Goal: Task Accomplishment & Management: Use online tool/utility

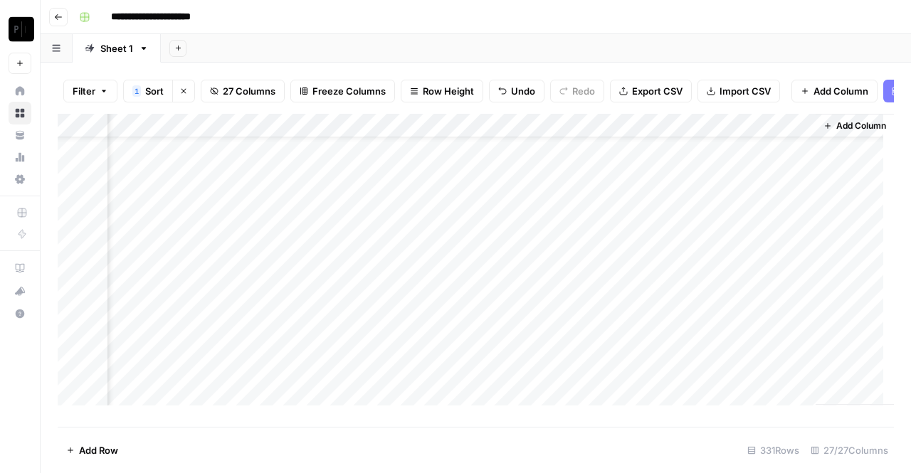
scroll to position [0, 3159]
click at [661, 161] on div "Add Column" at bounding box center [476, 265] width 836 height 302
click at [662, 184] on div "Add Column" at bounding box center [476, 265] width 836 height 302
click at [662, 209] on div "Add Column" at bounding box center [476, 265] width 836 height 302
click at [661, 231] on div "Add Column" at bounding box center [476, 265] width 836 height 302
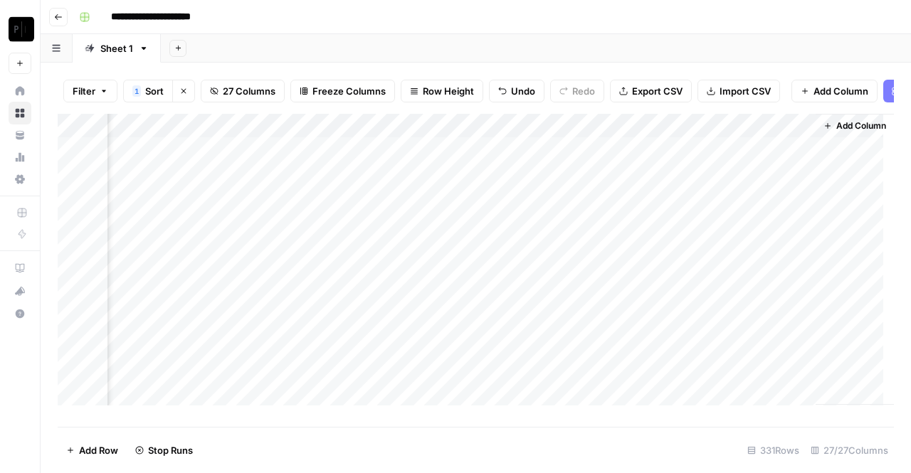
click at [663, 258] on div "Add Column" at bounding box center [476, 265] width 836 height 302
click at [665, 280] on div "Add Column" at bounding box center [476, 265] width 836 height 302
click at [666, 308] on div "Add Column" at bounding box center [476, 265] width 836 height 302
click at [663, 327] on div "Add Column" at bounding box center [476, 265] width 836 height 302
click at [666, 357] on div "Add Column" at bounding box center [476, 265] width 836 height 302
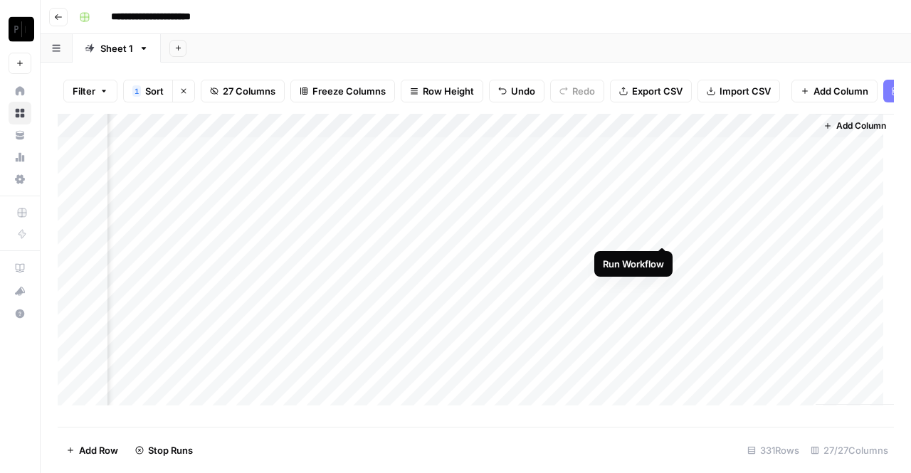
click at [663, 230] on div "Add Column" at bounding box center [476, 265] width 836 height 302
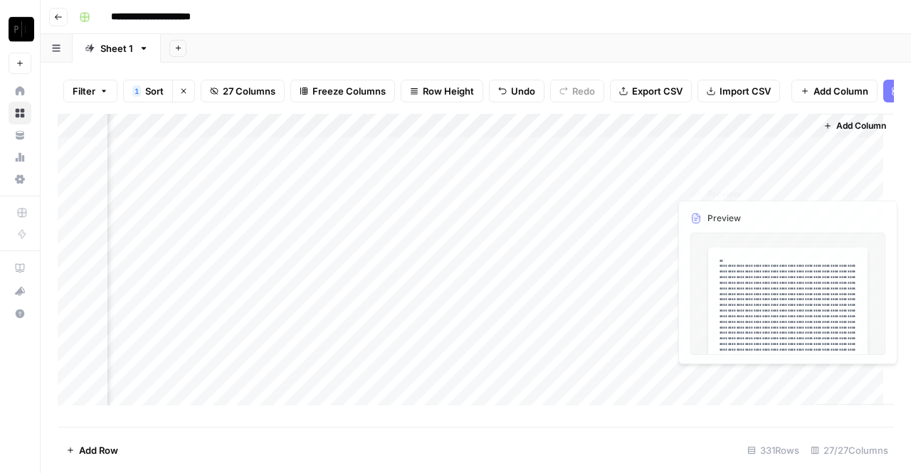
click at [737, 163] on div "Add Column" at bounding box center [476, 265] width 836 height 302
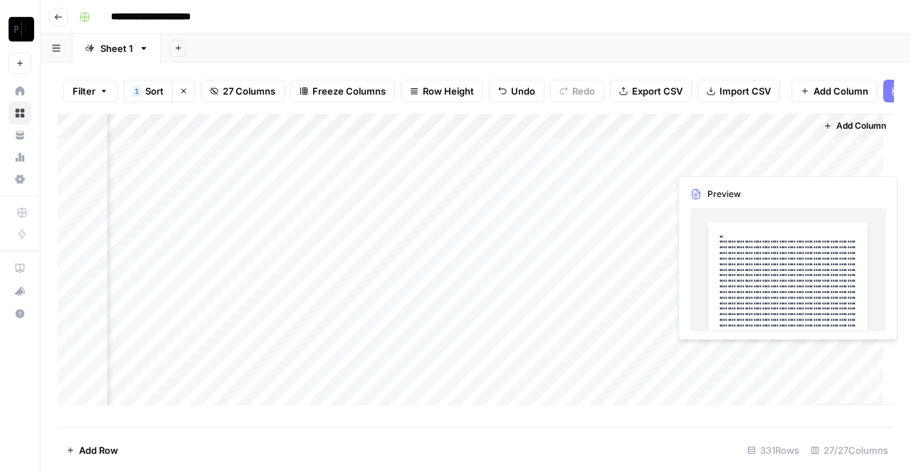
click at [737, 156] on div "Add Column" at bounding box center [476, 265] width 836 height 302
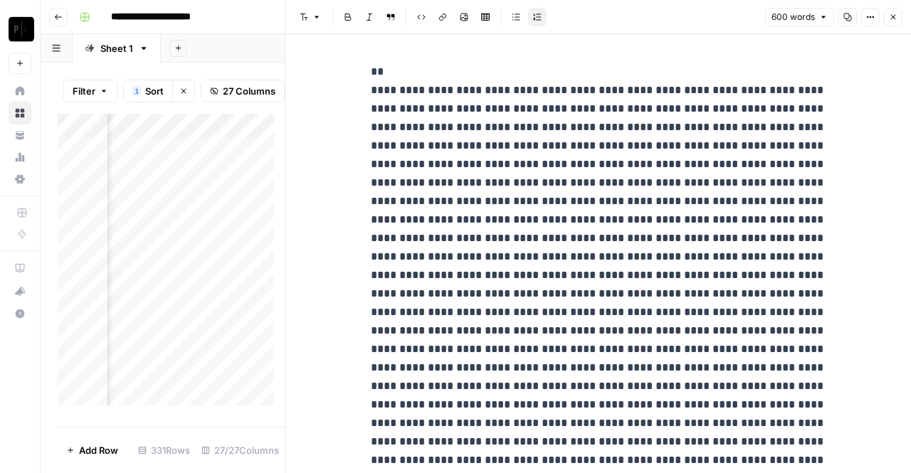
click at [900, 21] on button "Close" at bounding box center [893, 17] width 19 height 19
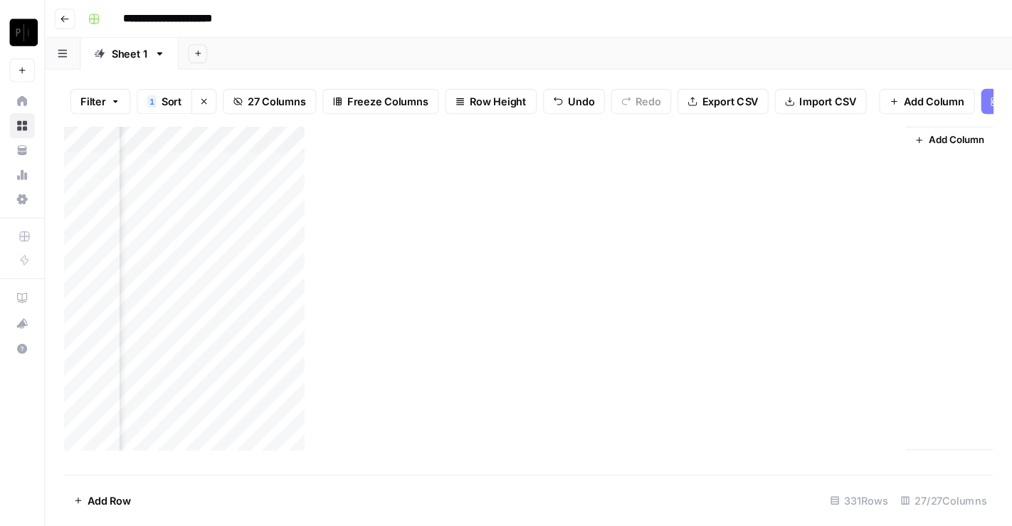
scroll to position [0, 3153]
click at [763, 63] on div "Filter 1 Sort Clear sorts 27 Columns Freeze Columns Row Height Undo Redo Export…" at bounding box center [476, 268] width 870 height 411
click at [613, 186] on div "Add Column" at bounding box center [476, 265] width 836 height 302
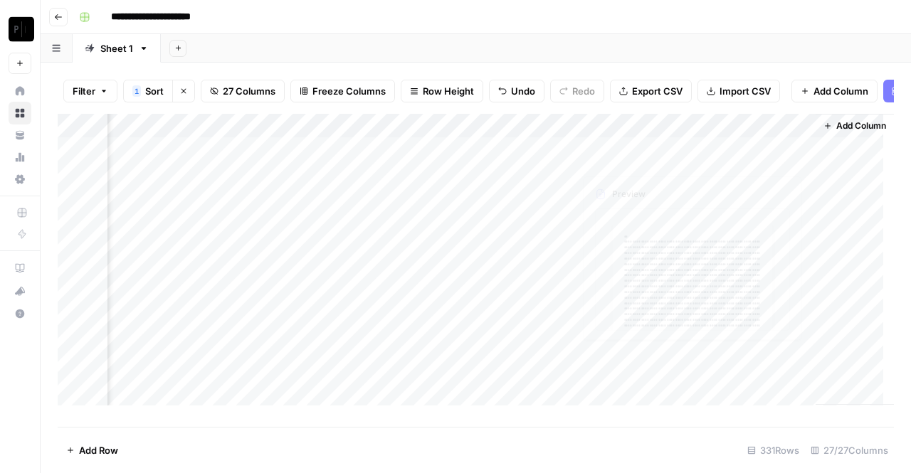
click at [730, 160] on div "Add Column" at bounding box center [476, 265] width 836 height 302
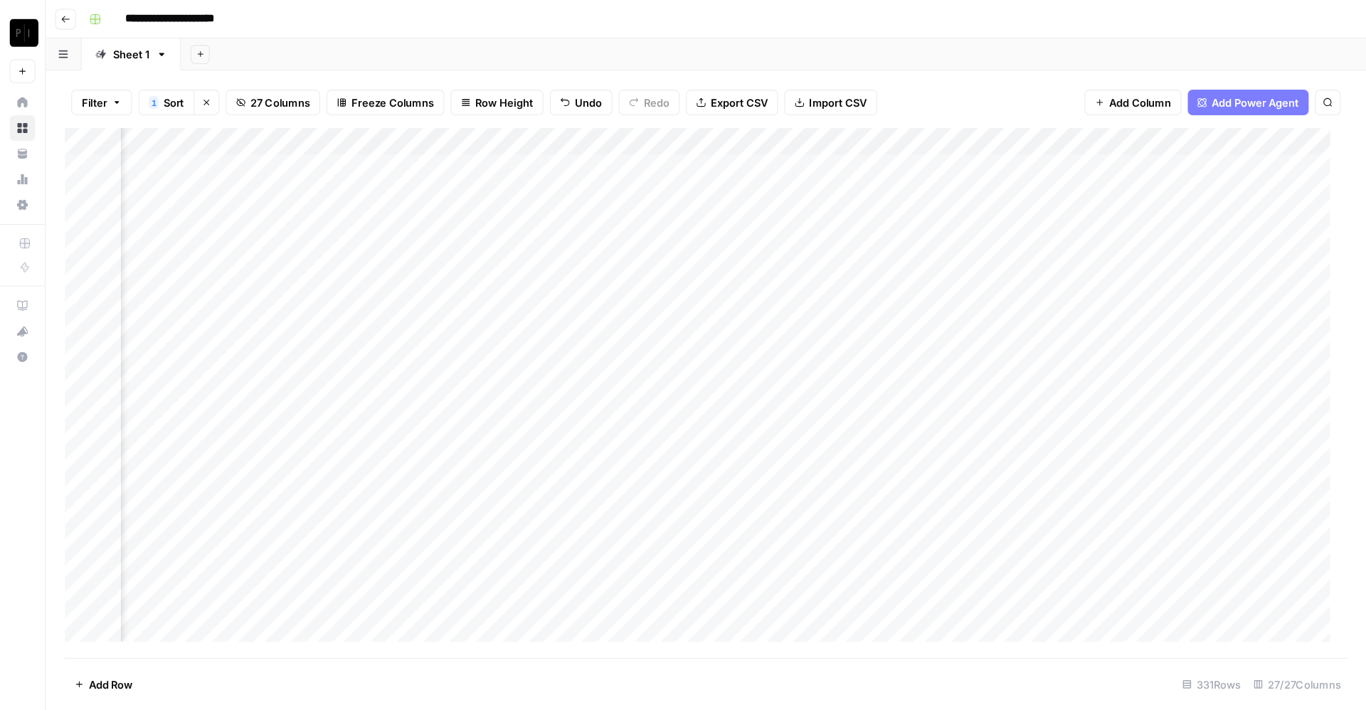
scroll to position [0, 2512]
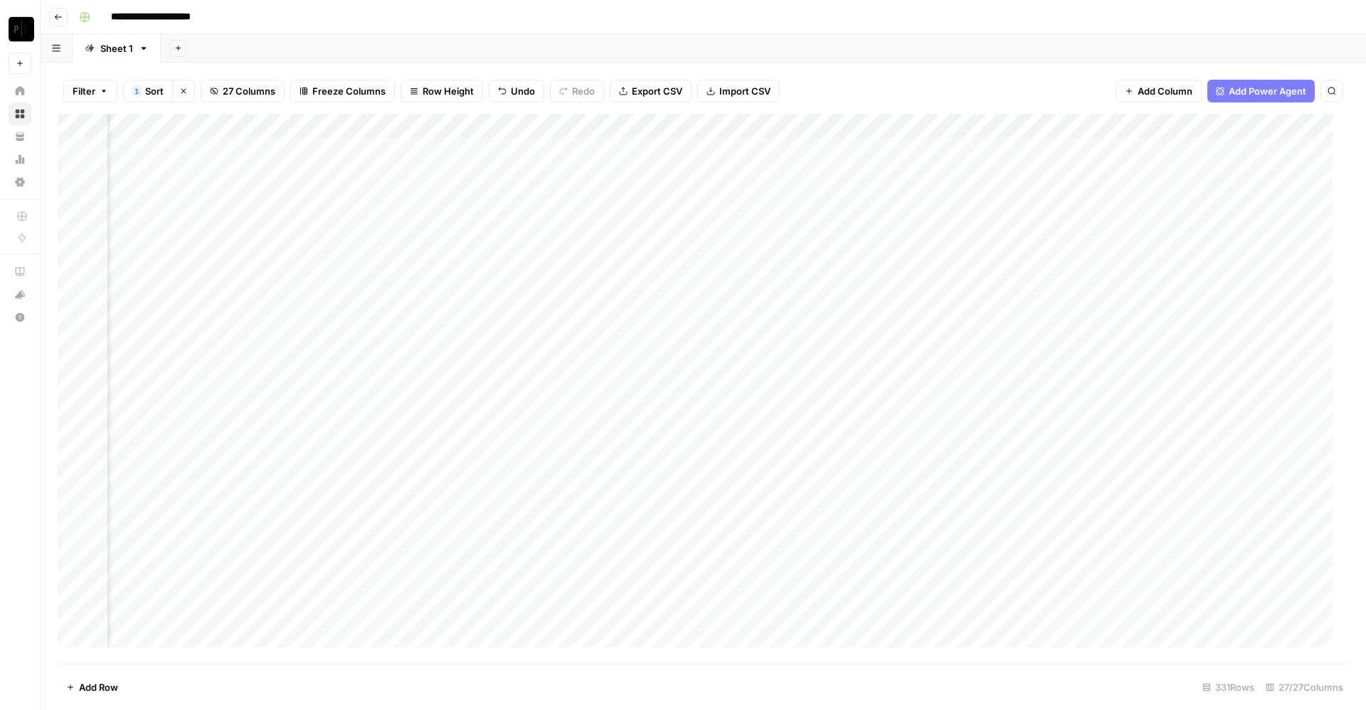
drag, startPoint x: 778, startPoint y: 9, endPoint x: 828, endPoint y: 58, distance: 71.0
click at [828, 58] on div "Add Sheet" at bounding box center [764, 48] width 1206 height 28
click at [312, 151] on div "Add Column" at bounding box center [704, 389] width 1292 height 550
click at [308, 176] on div "Add Column" at bounding box center [704, 389] width 1292 height 550
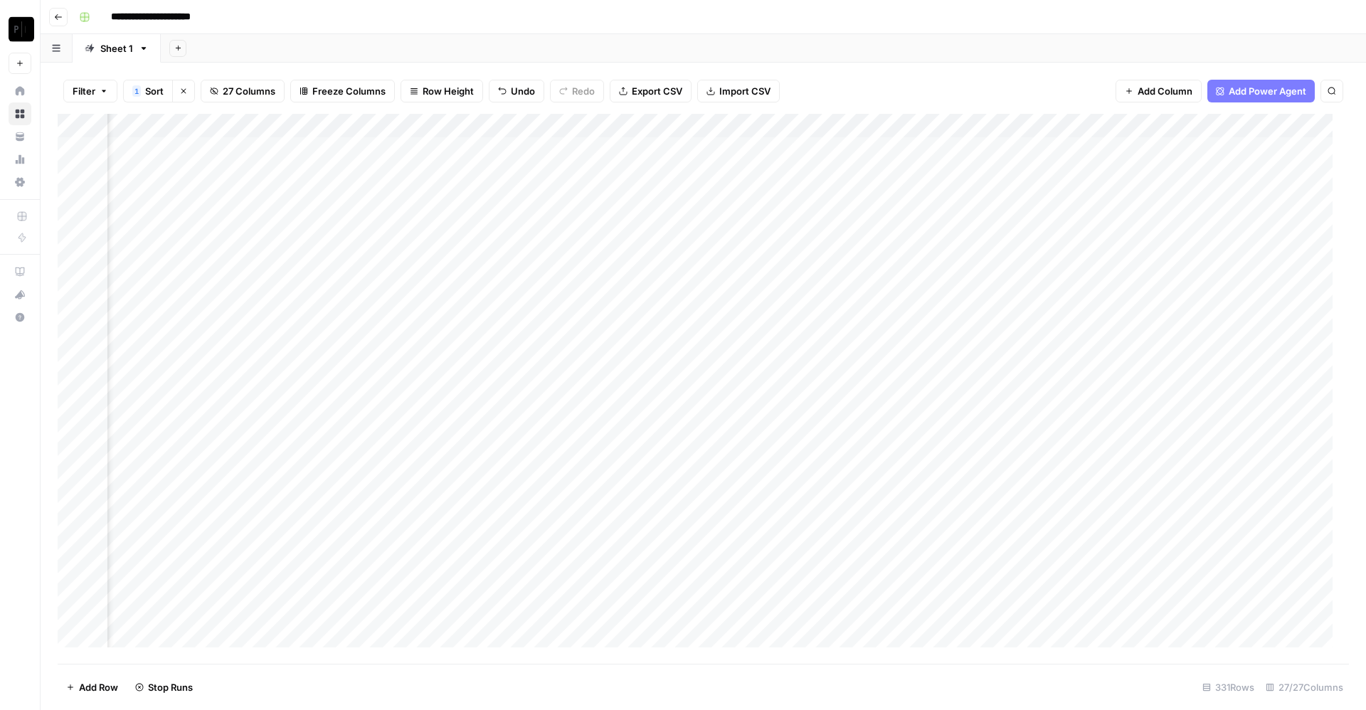
click at [312, 201] on div "Add Column" at bounding box center [704, 389] width 1292 height 550
click at [312, 225] on div "Add Column" at bounding box center [704, 389] width 1292 height 550
click at [310, 246] on div "Add Column" at bounding box center [704, 389] width 1292 height 550
click at [310, 270] on div "Add Column" at bounding box center [704, 389] width 1292 height 550
click at [310, 295] on div "Add Column" at bounding box center [704, 389] width 1292 height 550
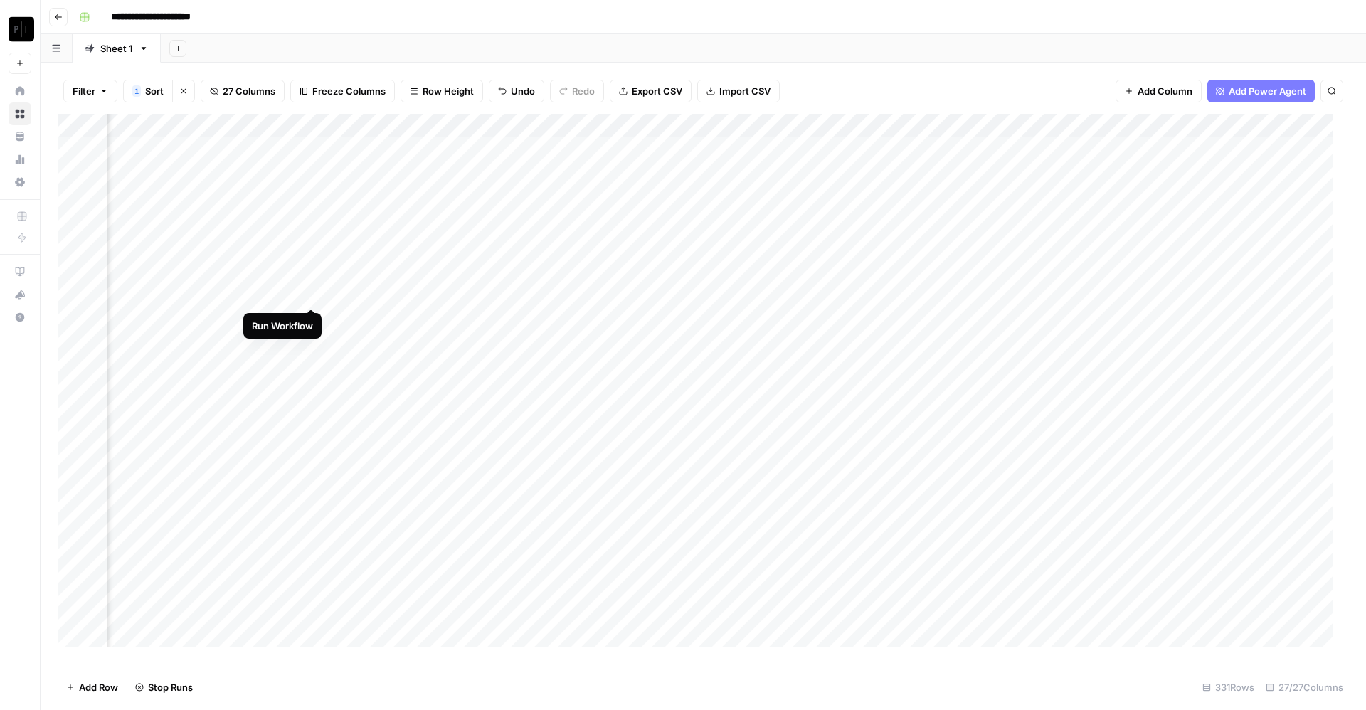
click at [312, 323] on div "Add Column" at bounding box center [704, 389] width 1292 height 550
click at [314, 339] on div "Add Column" at bounding box center [704, 389] width 1292 height 550
click at [567, 148] on div "Add Column" at bounding box center [704, 389] width 1292 height 550
click at [566, 178] on div "Add Column" at bounding box center [704, 389] width 1292 height 550
click at [566, 194] on div "Add Column" at bounding box center [704, 389] width 1292 height 550
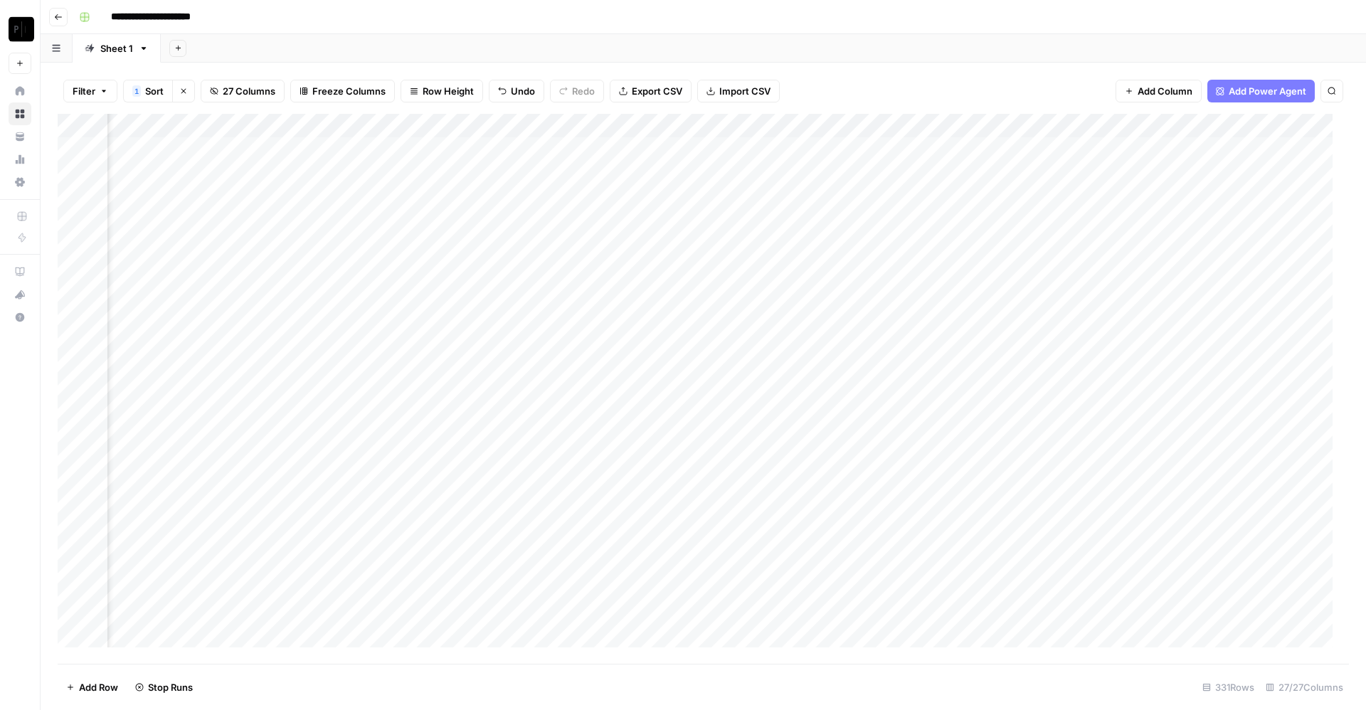
click at [568, 219] on div "Add Column" at bounding box center [704, 389] width 1292 height 550
click at [571, 247] on div "Add Column" at bounding box center [704, 389] width 1292 height 550
click at [566, 268] on div "Add Column" at bounding box center [704, 389] width 1292 height 550
click at [566, 295] on div "Add Column" at bounding box center [704, 389] width 1292 height 550
click at [566, 324] on div "Add Column" at bounding box center [704, 389] width 1292 height 550
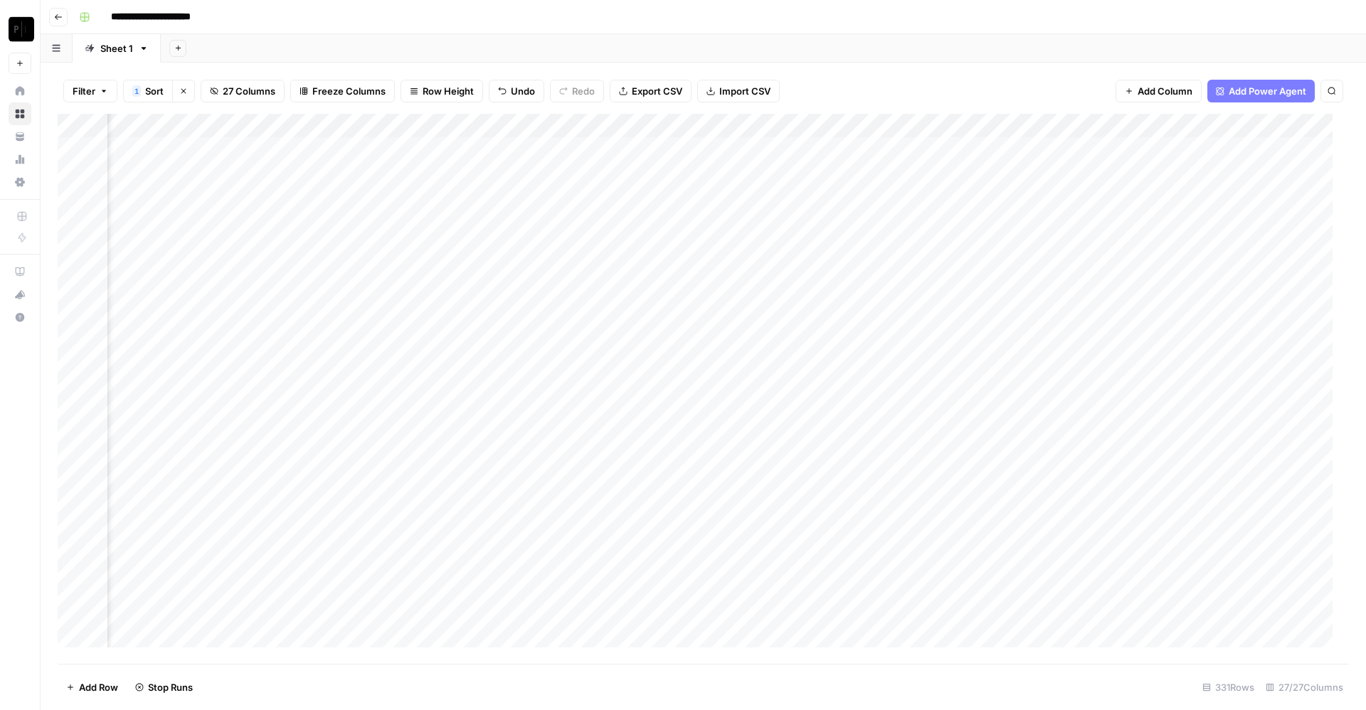
click at [566, 347] on div "Add Column" at bounding box center [704, 389] width 1292 height 550
click at [853, 149] on div "Add Column" at bounding box center [704, 389] width 1292 height 550
click at [855, 172] on div "Add Column" at bounding box center [704, 389] width 1292 height 550
click at [860, 199] on div "Add Column" at bounding box center [704, 389] width 1292 height 550
click at [860, 218] on div "Add Column" at bounding box center [704, 389] width 1292 height 550
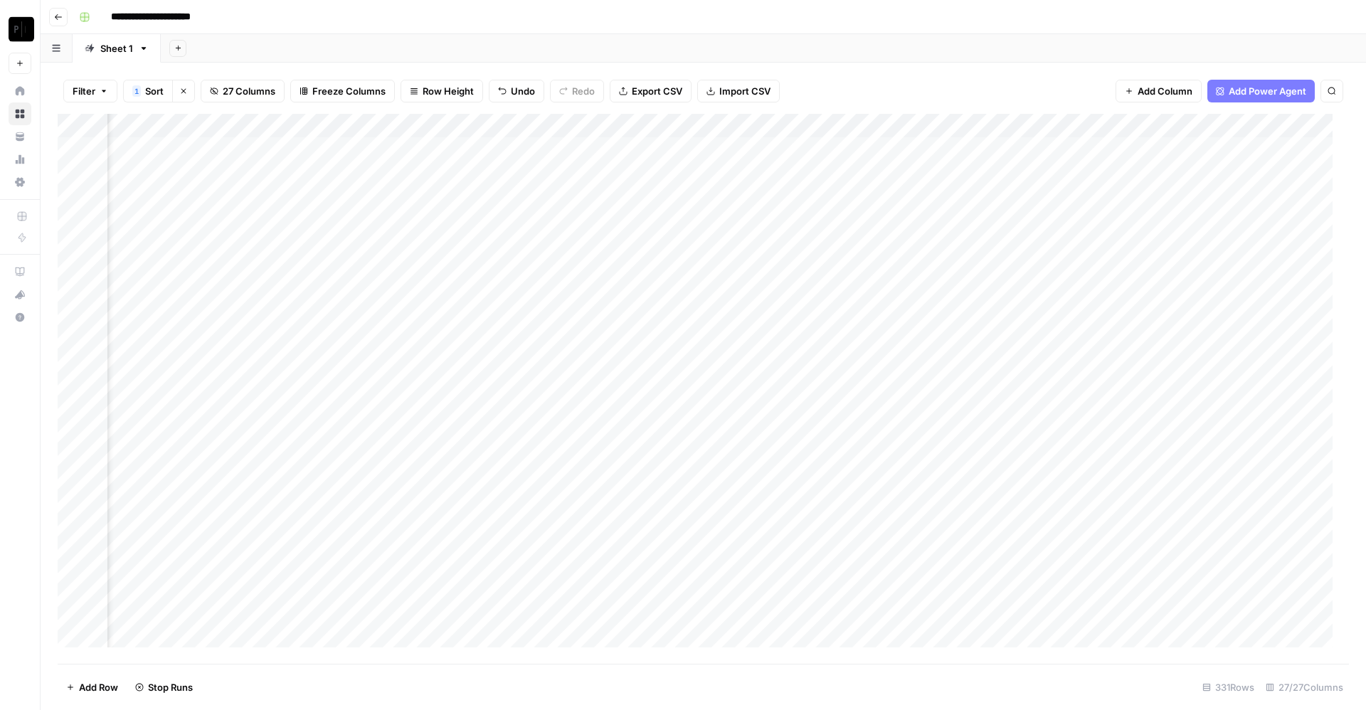
click at [855, 243] on div "Add Column" at bounding box center [704, 389] width 1292 height 550
click at [859, 265] on div "Add Column" at bounding box center [704, 389] width 1292 height 550
click at [857, 291] on div "Add Column" at bounding box center [704, 389] width 1292 height 550
click at [855, 317] on div "Add Column" at bounding box center [704, 389] width 1292 height 550
click at [858, 344] on div "Add Column" at bounding box center [704, 389] width 1292 height 550
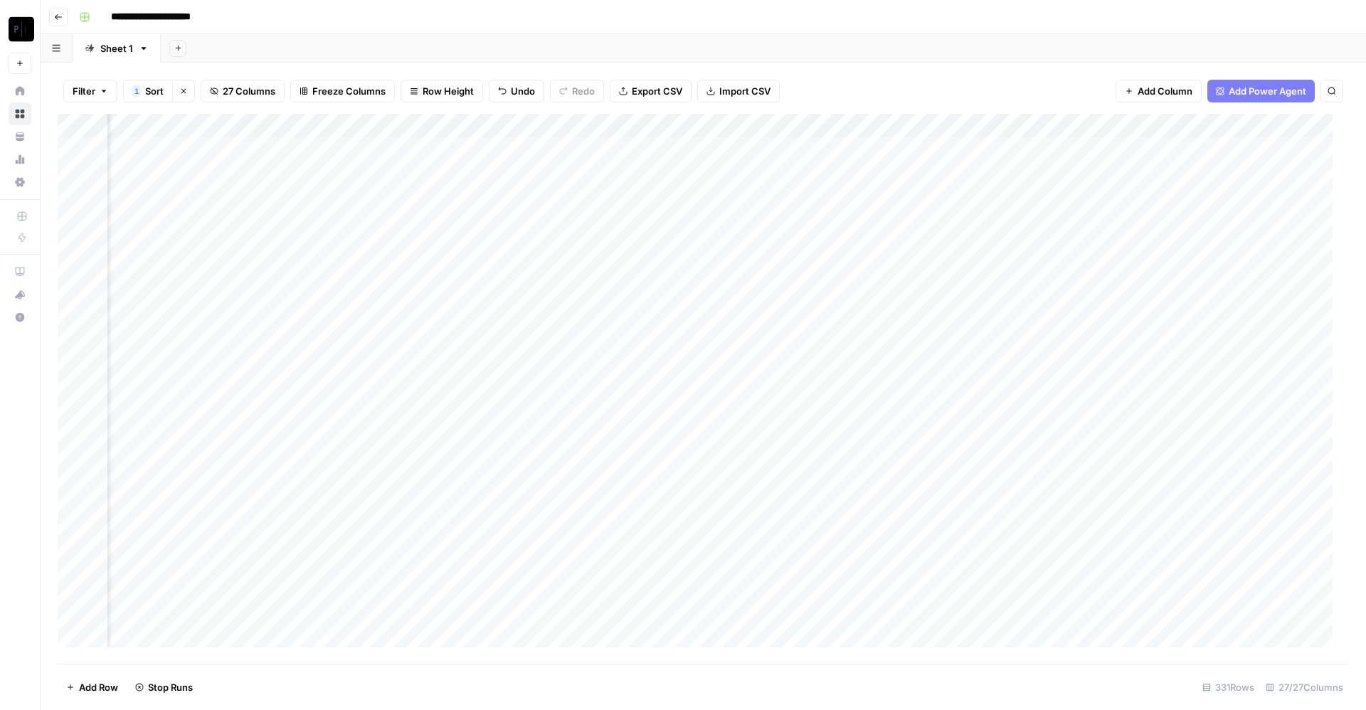
click at [910, 149] on div "Add Column" at bounding box center [704, 389] width 1292 height 550
click at [910, 168] on div "Add Column" at bounding box center [704, 389] width 1292 height 550
click at [910, 196] on div "Add Column" at bounding box center [704, 389] width 1292 height 550
click at [910, 218] on div "Add Column" at bounding box center [704, 389] width 1292 height 550
click at [910, 246] on div "Add Column" at bounding box center [704, 389] width 1292 height 550
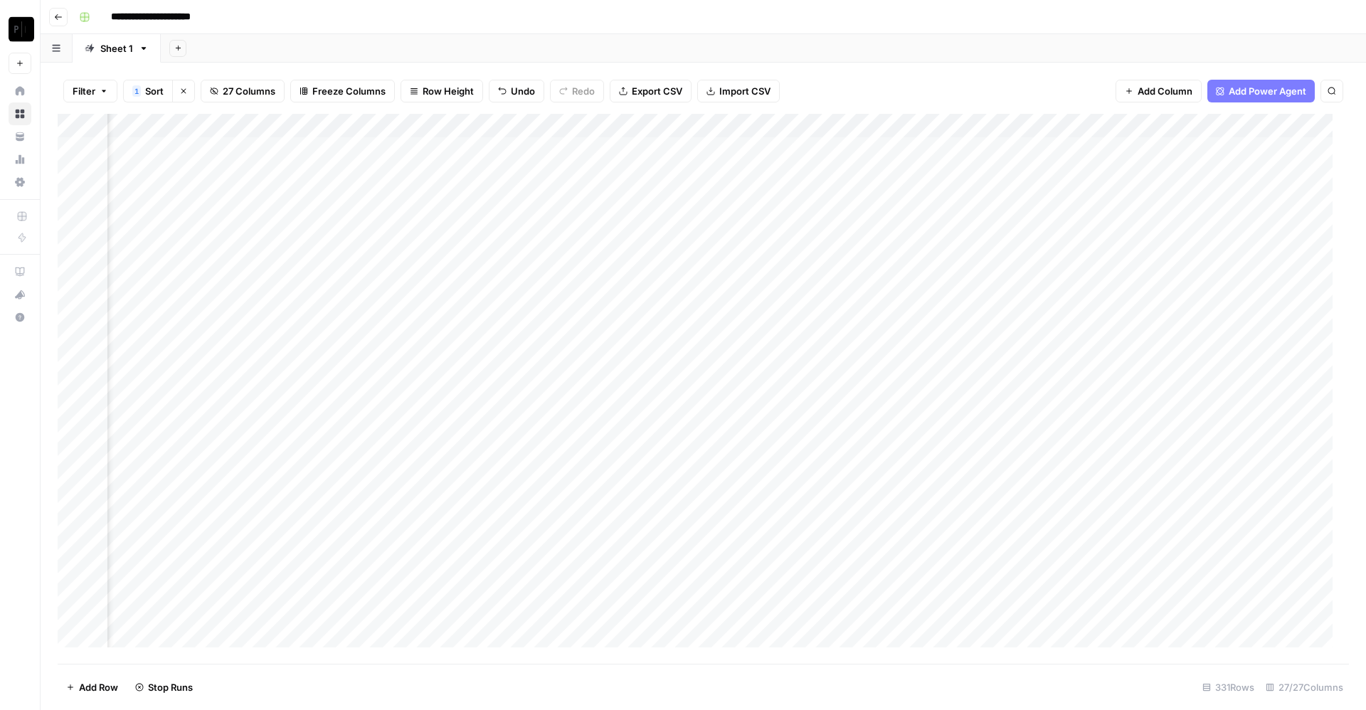
click at [910, 268] on div "Add Column" at bounding box center [704, 389] width 1292 height 550
click at [910, 294] on div "Add Column" at bounding box center [704, 389] width 1292 height 550
click at [910, 316] on div "Add Column" at bounding box center [704, 389] width 1292 height 550
click at [910, 342] on div "Add Column" at bounding box center [704, 389] width 1292 height 550
